Goal: Navigation & Orientation: Find specific page/section

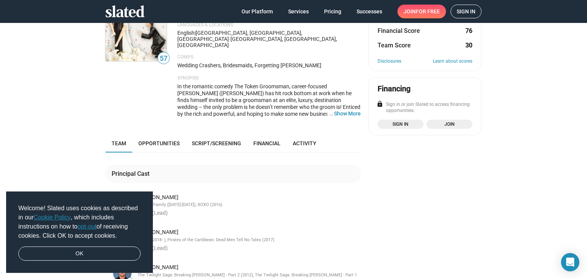
scroll to position [76, 0]
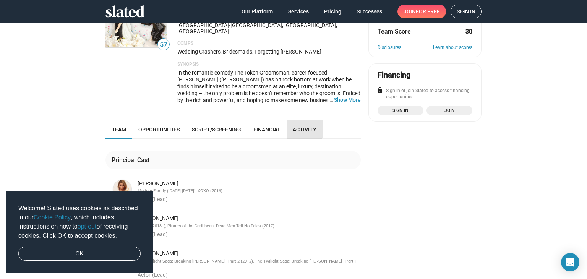
click at [298, 126] on span "Activity" at bounding box center [305, 129] width 24 height 6
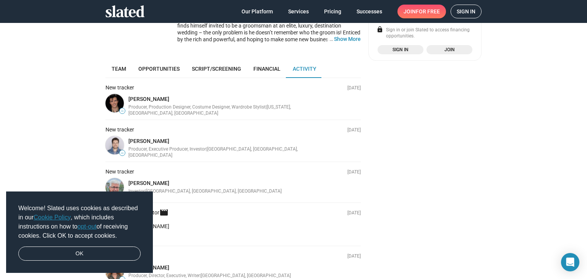
scroll to position [124, 0]
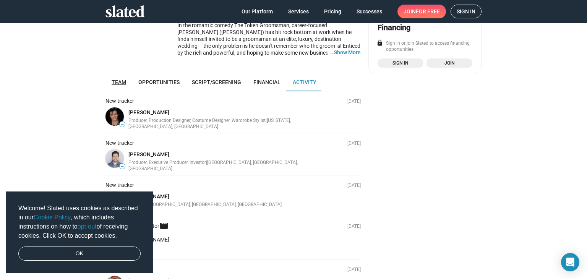
click at [108, 73] on link "Team" at bounding box center [118, 82] width 27 height 18
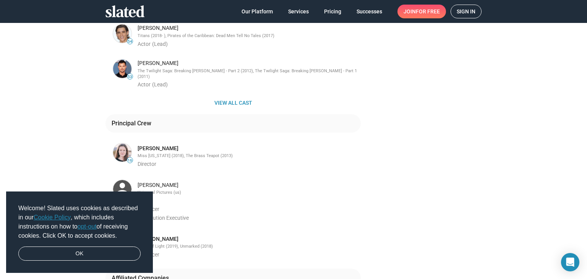
scroll to position [353, 0]
